Goal: Transaction & Acquisition: Purchase product/service

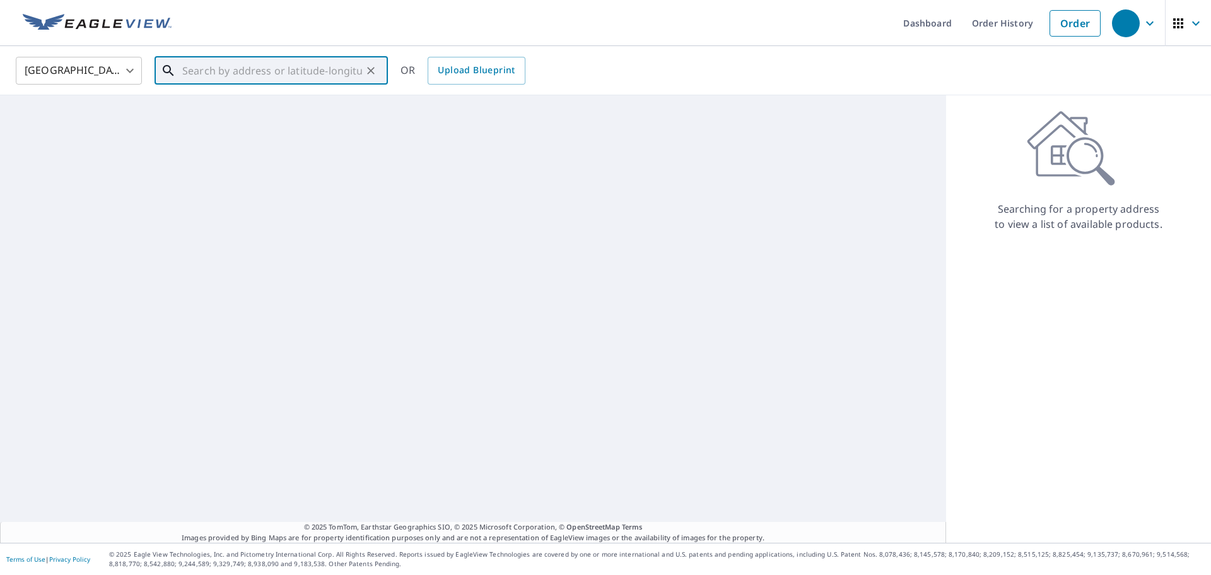
click at [263, 68] on input "text" at bounding box center [272, 70] width 180 height 35
paste input "[STREET_ADDRESS]"
click at [273, 105] on span "[STREET_ADDRESS]" at bounding box center [279, 107] width 198 height 15
type input "[STREET_ADDRESS]"
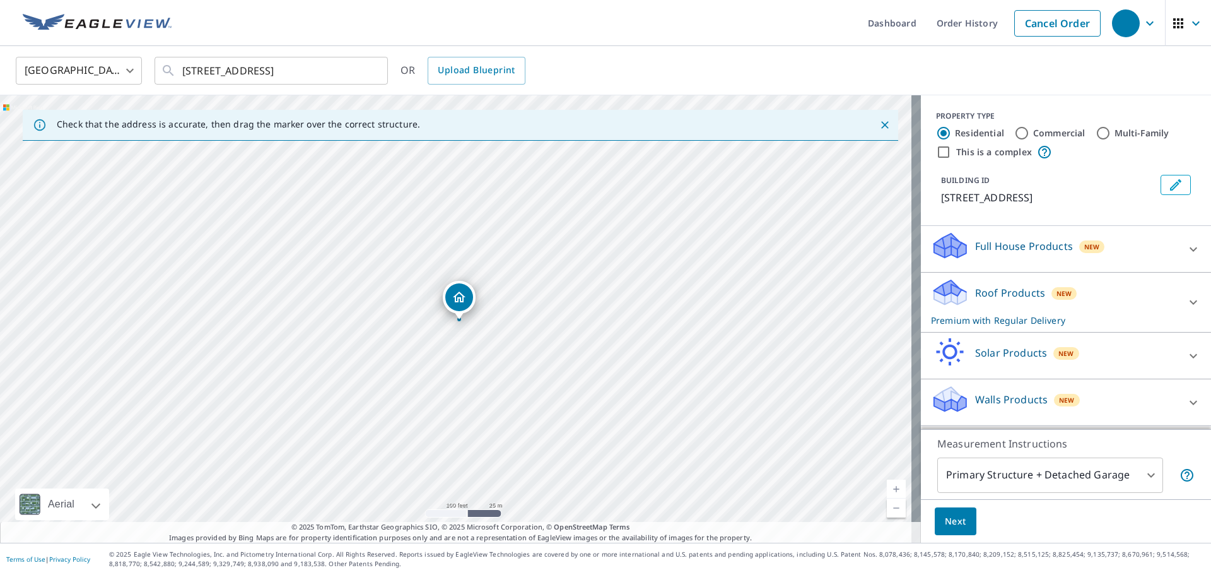
click at [951, 521] on span "Next" at bounding box center [955, 522] width 21 height 16
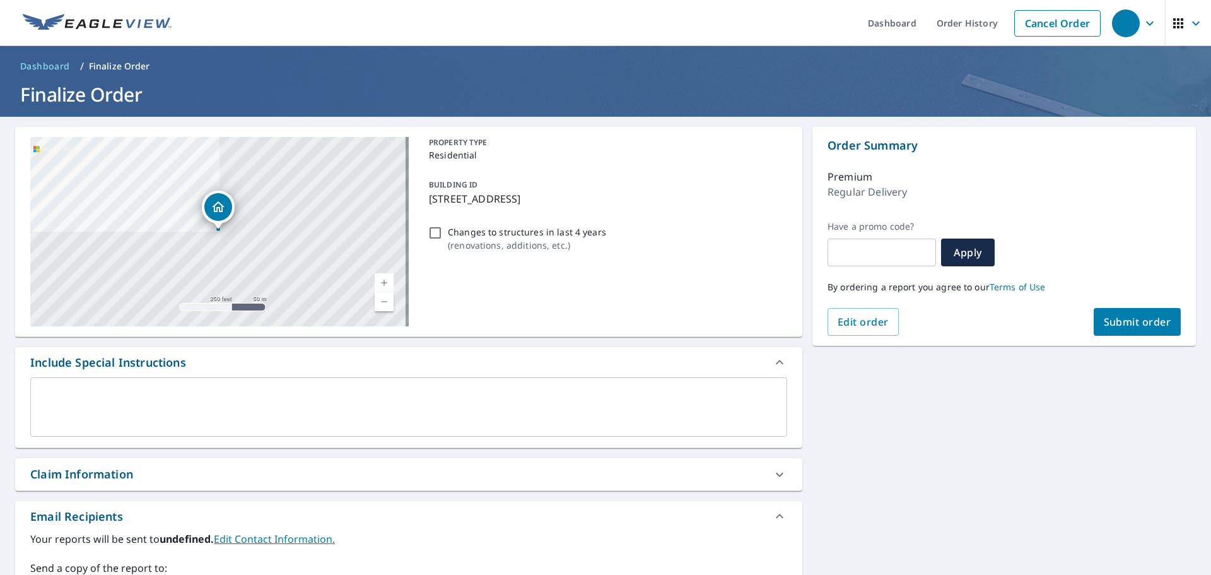
click at [1142, 314] on button "Submit order" at bounding box center [1138, 322] width 88 height 28
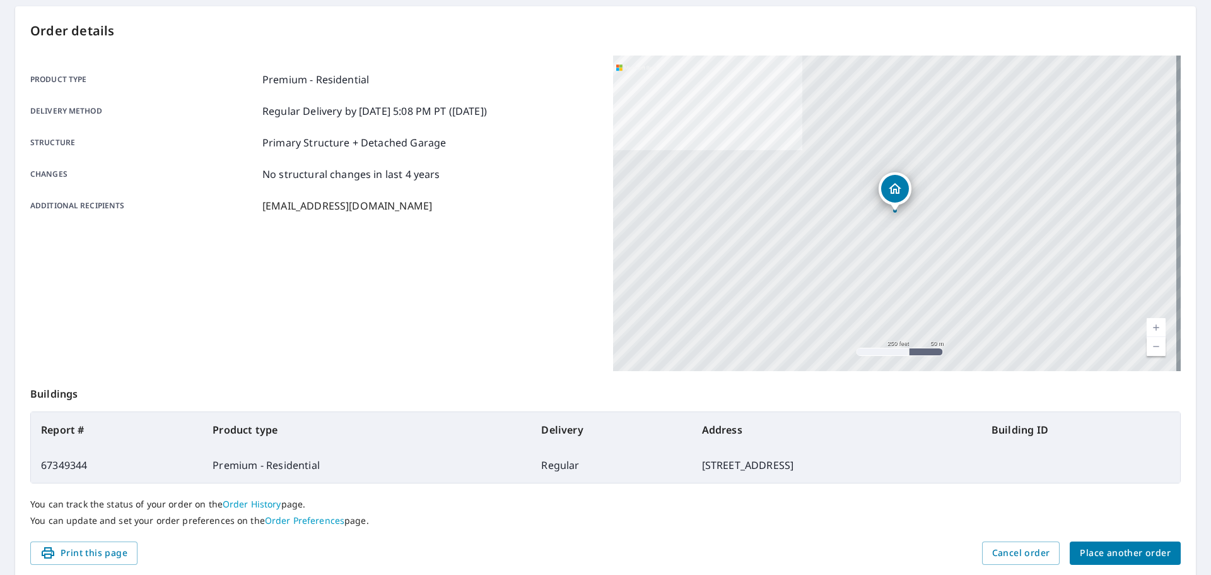
scroll to position [168, 0]
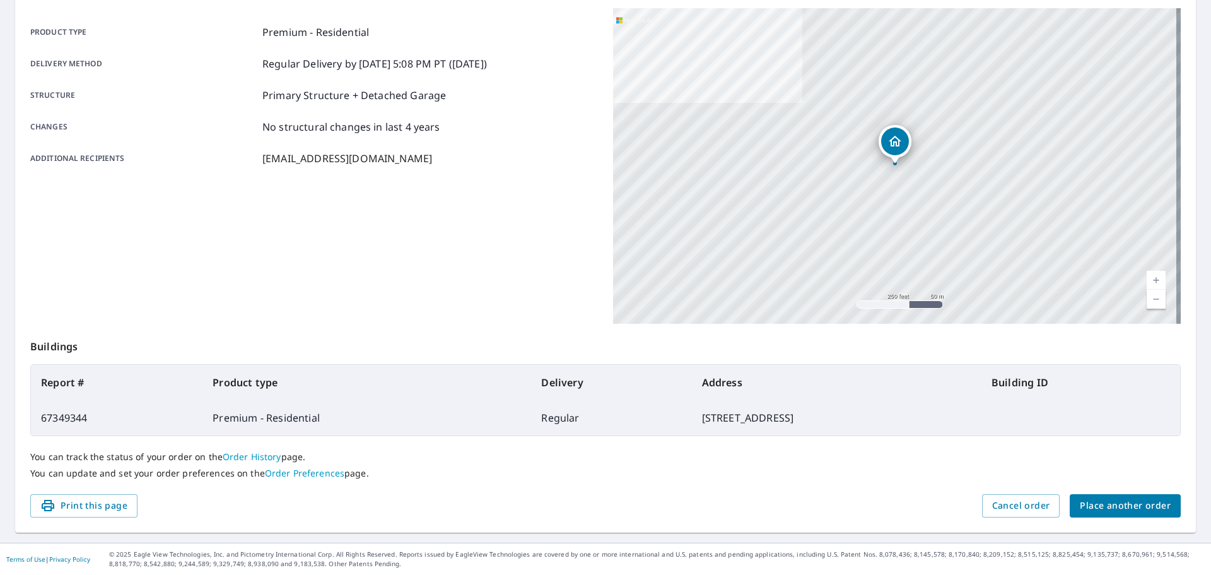
click at [1106, 501] on span "Place another order" at bounding box center [1125, 506] width 91 height 16
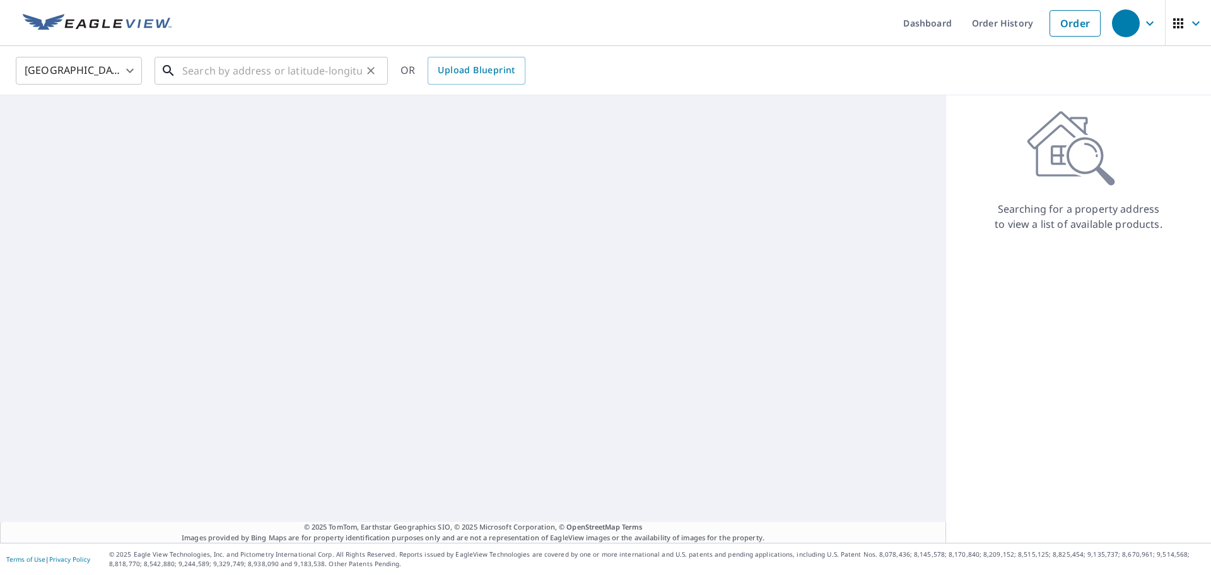
click at [297, 68] on input "text" at bounding box center [272, 70] width 180 height 35
paste input "[PHONE_NUMBER]"
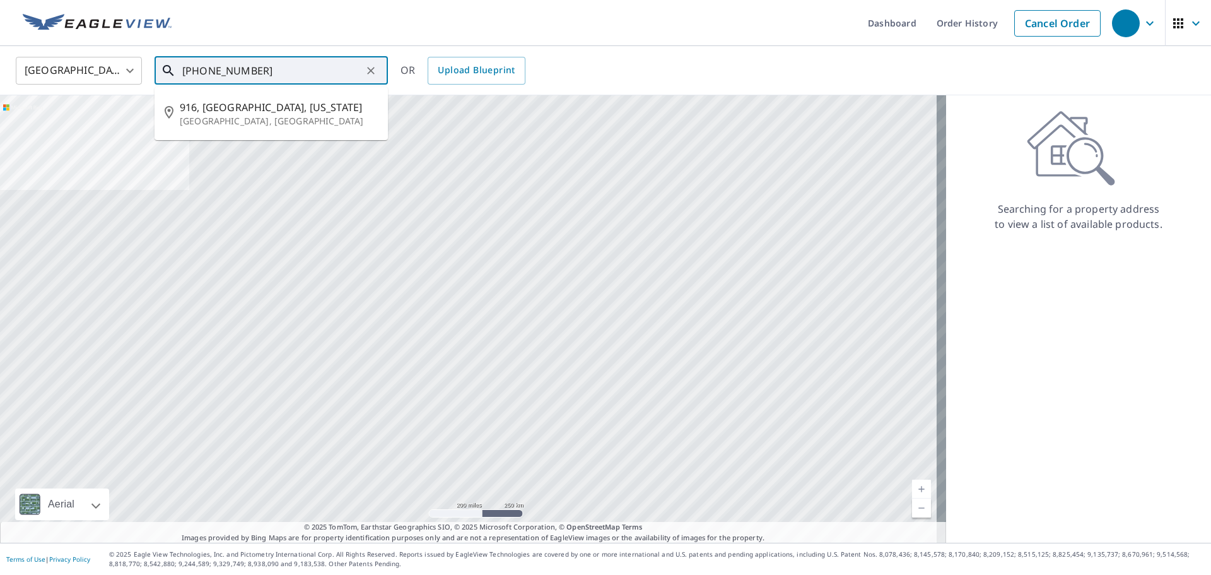
click at [244, 68] on input "[PHONE_NUMBER]" at bounding box center [272, 70] width 180 height 35
drag, startPoint x: 282, startPoint y: 72, endPoint x: 25, endPoint y: 69, distance: 256.8
click at [25, 69] on div "United States [GEOGRAPHIC_DATA] ​ [PHONE_NUMBER] ​ 916, [GEOGRAPHIC_DATA], [US_…" at bounding box center [601, 71] width 1190 height 30
paste input "[STREET_ADDRESS]"
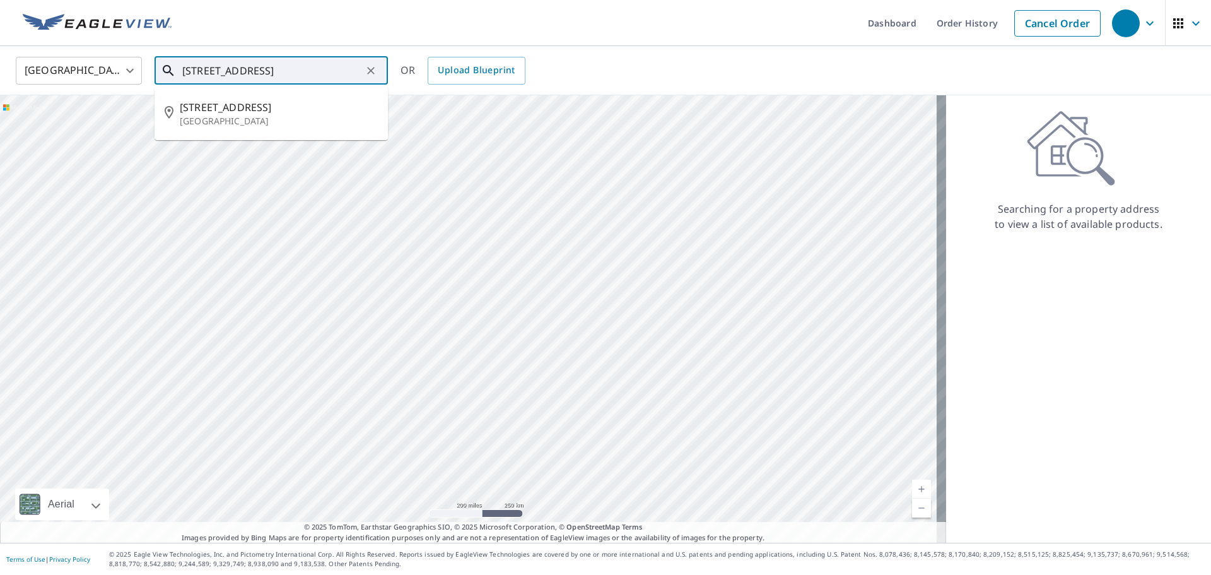
click at [228, 117] on p "[GEOGRAPHIC_DATA]" at bounding box center [279, 121] width 198 height 13
type input "[STREET_ADDRESS]"
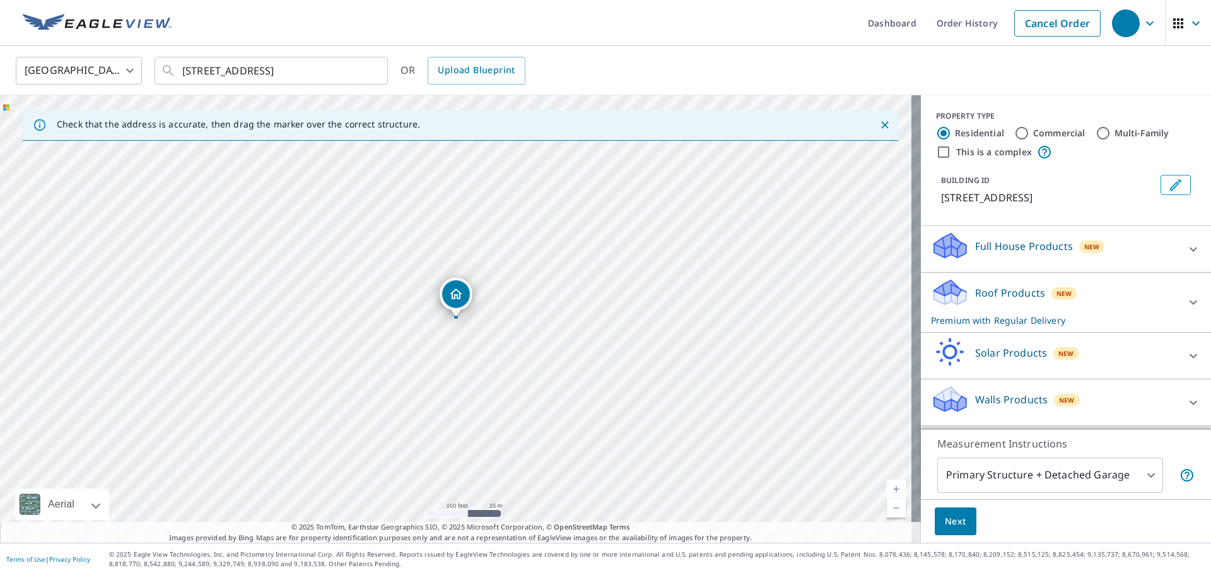
click at [935, 521] on button "Next" at bounding box center [956, 521] width 42 height 28
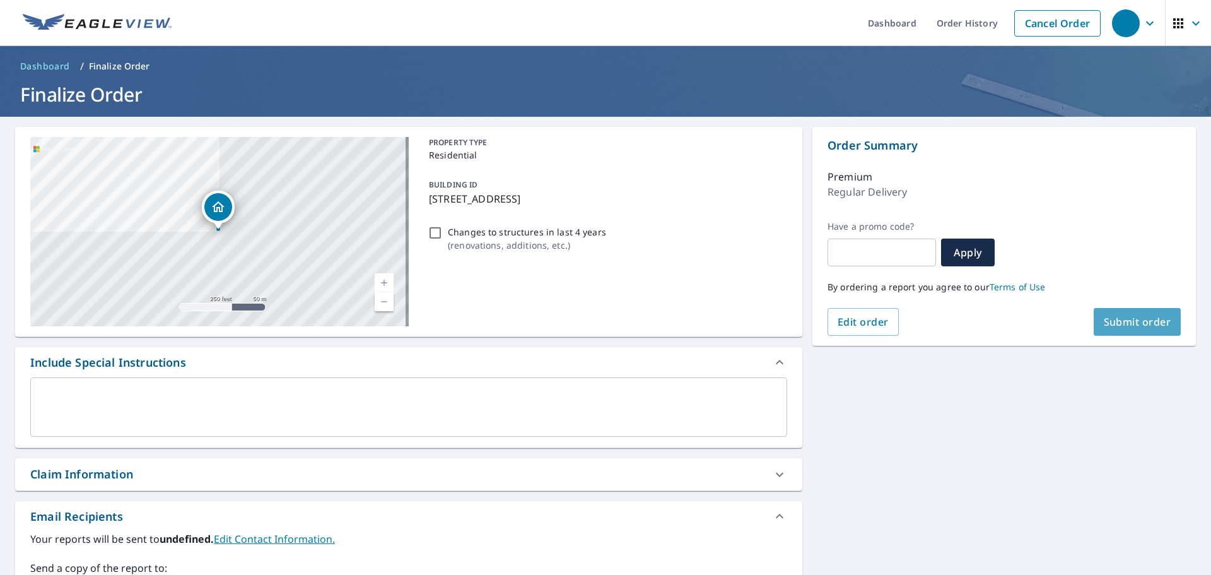
click at [1105, 326] on span "Submit order" at bounding box center [1138, 322] width 68 height 14
